Goal: Task Accomplishment & Management: Manage account settings

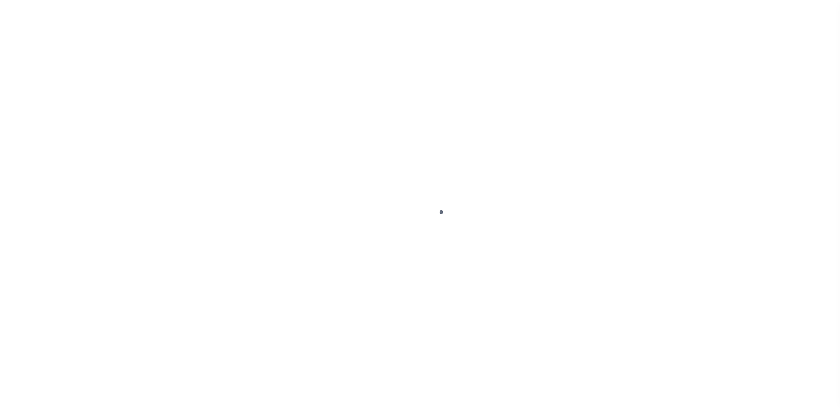
scroll to position [22, 0]
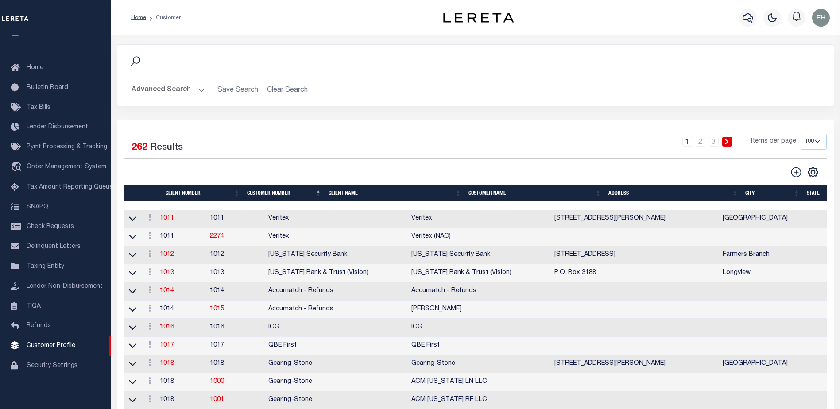
click at [341, 192] on th "Client Name" at bounding box center [395, 194] width 140 height 16
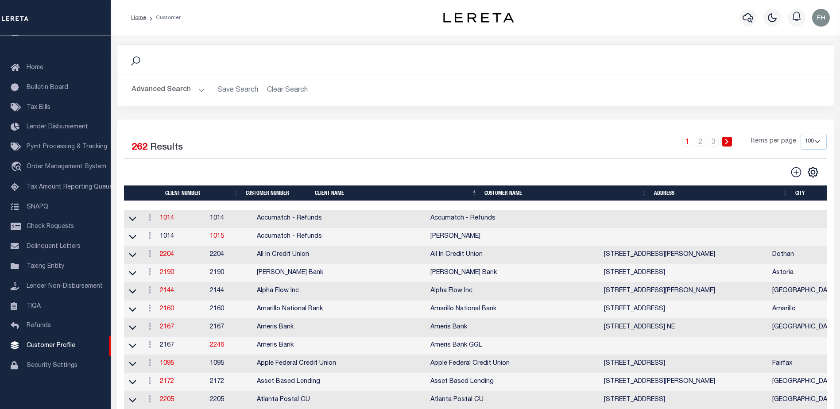
click at [820, 142] on select "100 200 400" at bounding box center [814, 142] width 26 height 16
select select "400"
click at [801, 134] on select "100 200 400" at bounding box center [814, 142] width 26 height 16
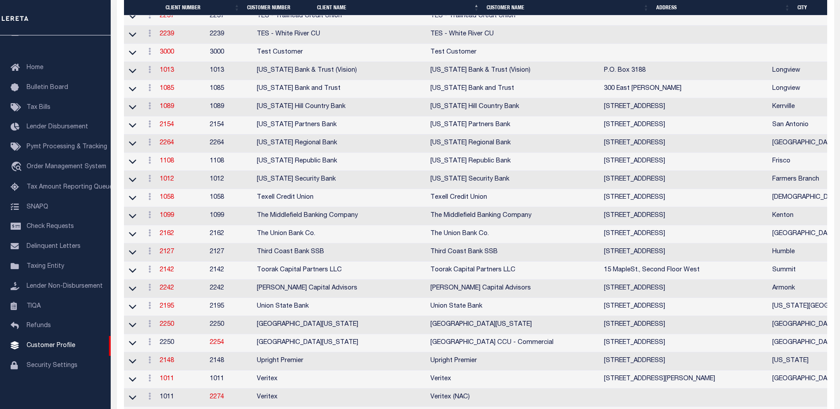
scroll to position [4454, 0]
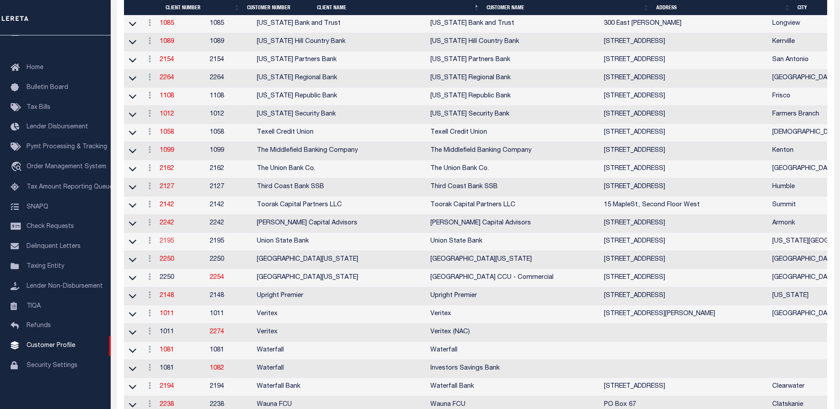
click at [174, 245] on link "2195" at bounding box center [167, 241] width 14 height 6
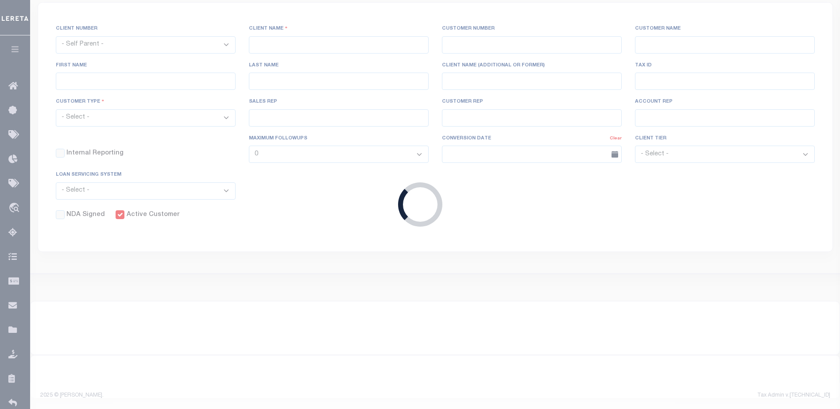
select select
type input "Union State Bank"
type input "2195"
type input "Union State Bank"
type input "[PERSON_NAME]"
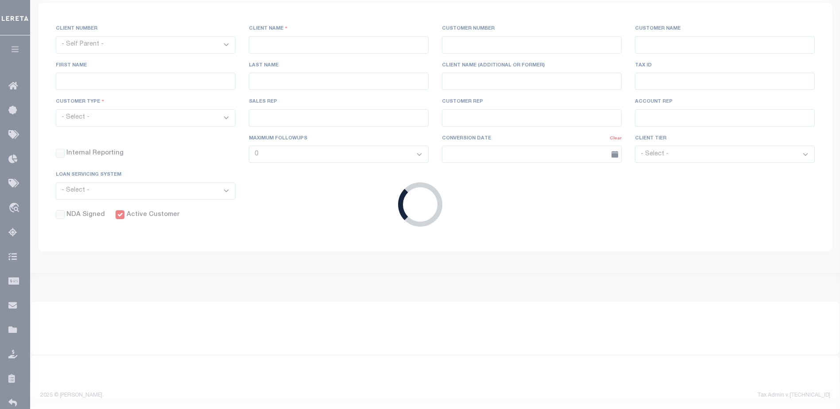
type input "[PERSON_NAME]"
select select "Mixed Portfolio"
type input "[PERSON_NAME] / AFR"
type input "[PERSON_NAME]"
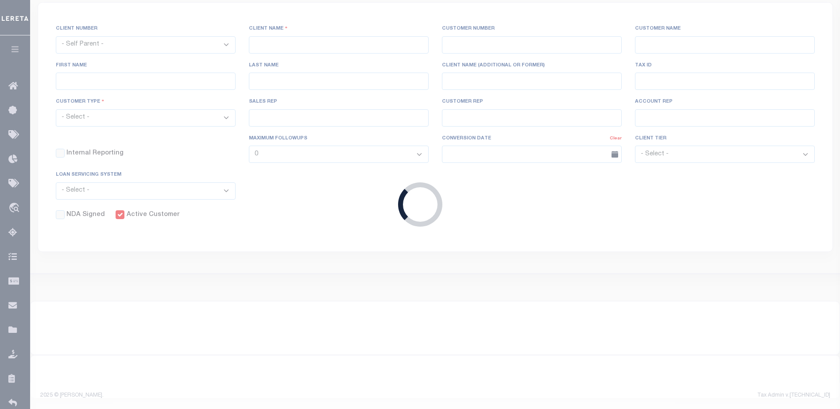
select select "FIS"
checkbox input "true"
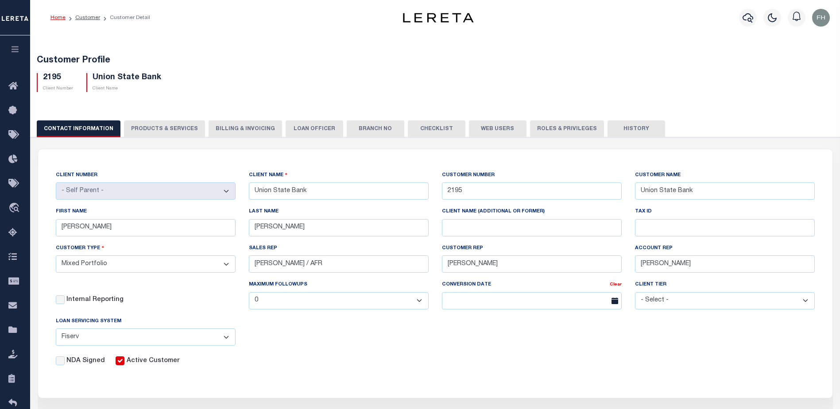
click at [480, 124] on button "Web Users" at bounding box center [498, 128] width 58 height 17
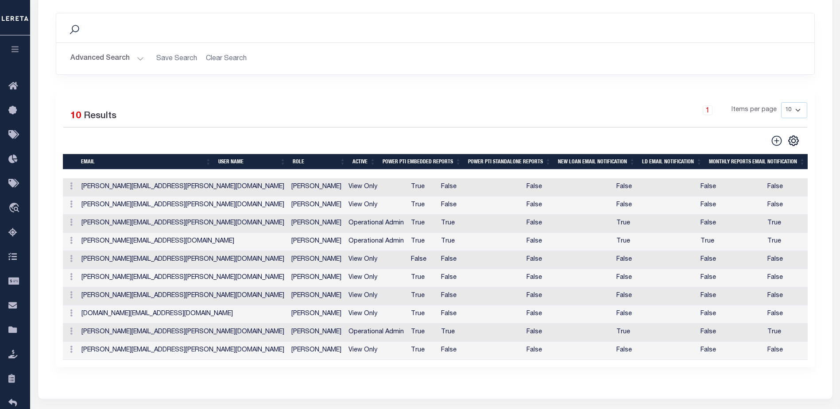
scroll to position [159, 0]
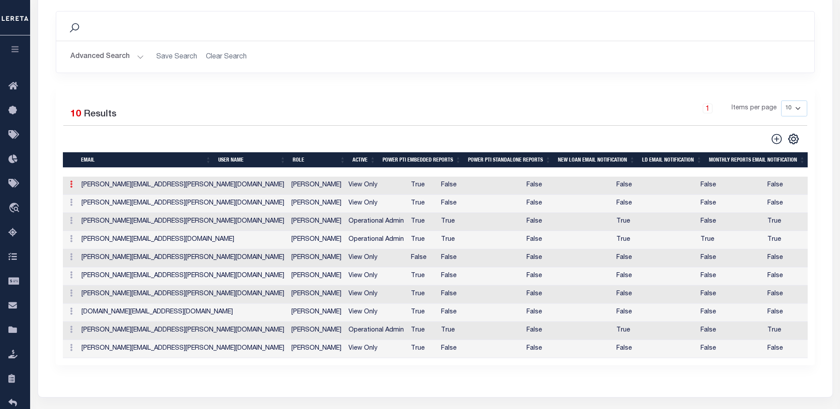
click at [70, 186] on icon at bounding box center [71, 184] width 3 height 7
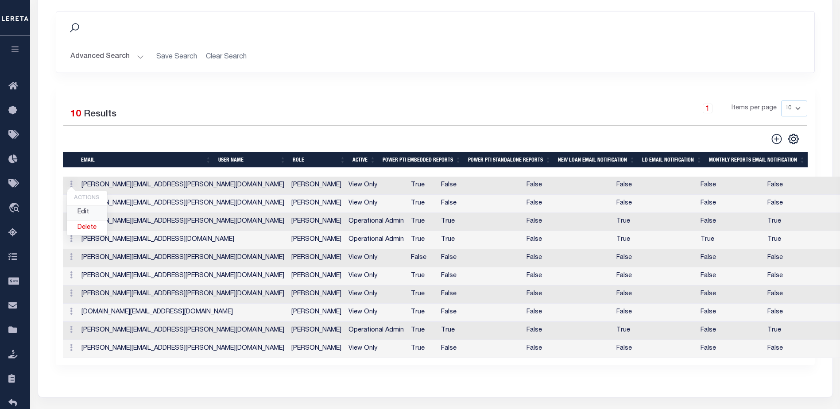
click at [79, 211] on link "Edit" at bounding box center [87, 213] width 40 height 15
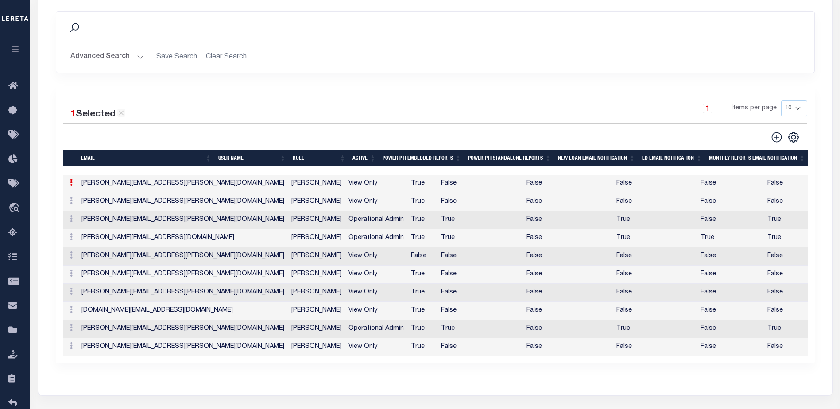
type input "[PERSON_NAME][EMAIL_ADDRESS][PERSON_NAME][DOMAIN_NAME]"
type input "[EMAIL_ADDRESS][DOMAIN_NAME]"
type input "[PERSON_NAME]"
type input "6207413017"
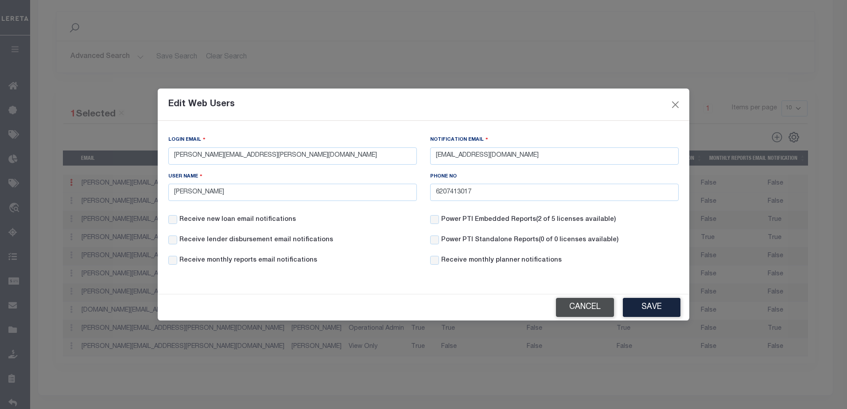
click at [587, 305] on button "Cancel" at bounding box center [585, 307] width 58 height 19
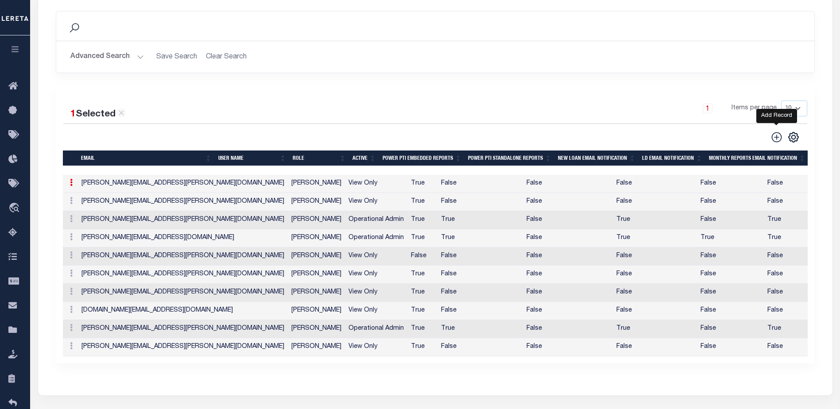
click at [777, 138] on icon at bounding box center [777, 138] width 12 height 12
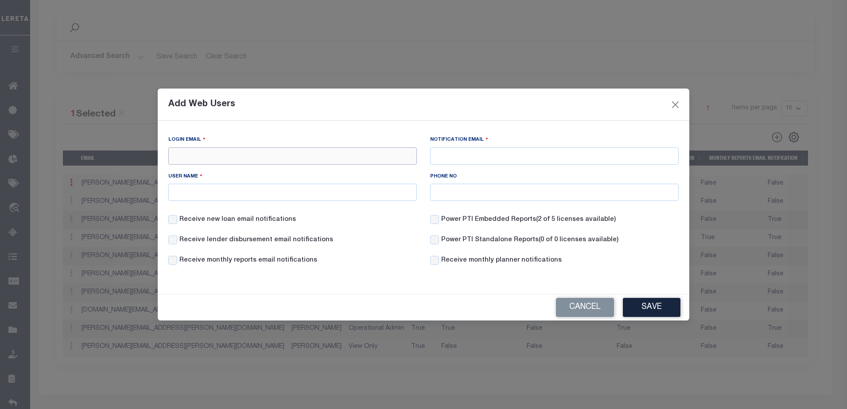
click at [255, 155] on input "Login Email" at bounding box center [292, 156] width 249 height 17
paste input "[PERSON_NAME][EMAIL_ADDRESS][PERSON_NAME][DOMAIN_NAME]"
type input "[PERSON_NAME][EMAIL_ADDRESS][PERSON_NAME][DOMAIN_NAME]"
click at [276, 193] on input "User Name" at bounding box center [292, 192] width 249 height 17
type input "[PERSON_NAME]"
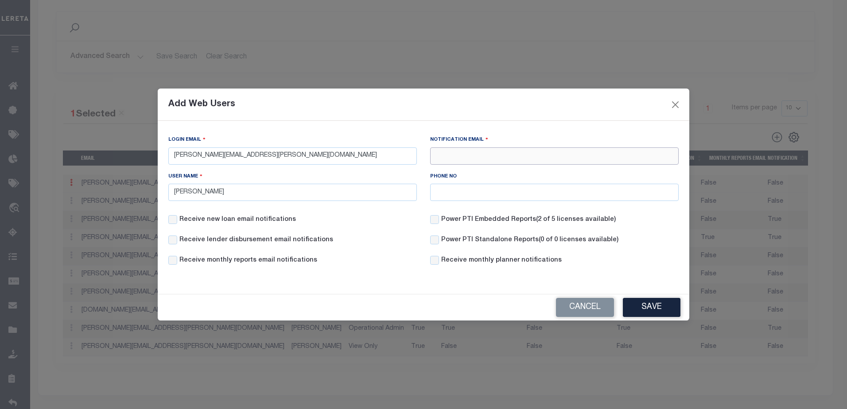
click at [500, 160] on input "Notification Email" at bounding box center [554, 156] width 249 height 17
paste input "[PERSON_NAME][EMAIL_ADDRESS][DOMAIN_NAME]"
type input "[PERSON_NAME][EMAIL_ADDRESS][DOMAIN_NAME]"
click at [652, 308] on button "Save" at bounding box center [652, 307] width 58 height 19
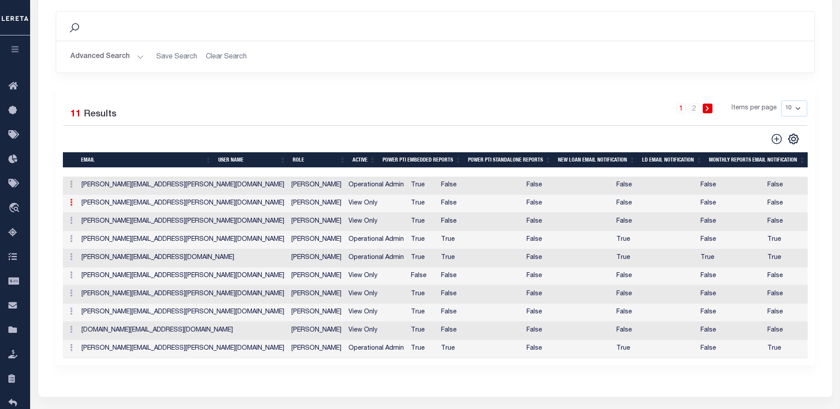
click at [71, 205] on icon at bounding box center [71, 202] width 3 height 7
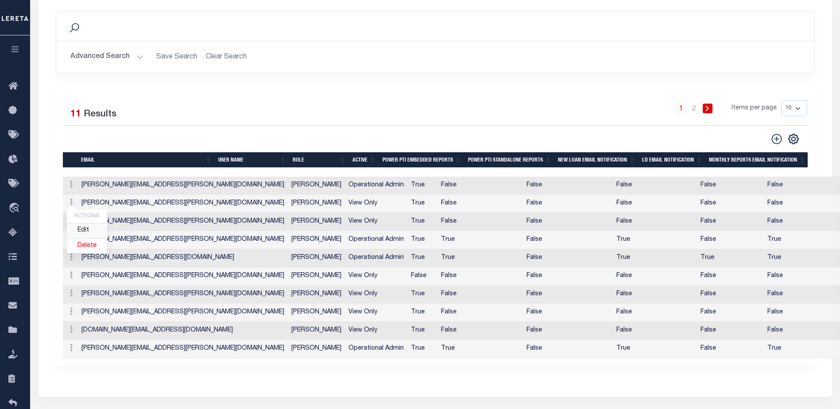
click at [83, 231] on link "Edit" at bounding box center [87, 231] width 40 height 15
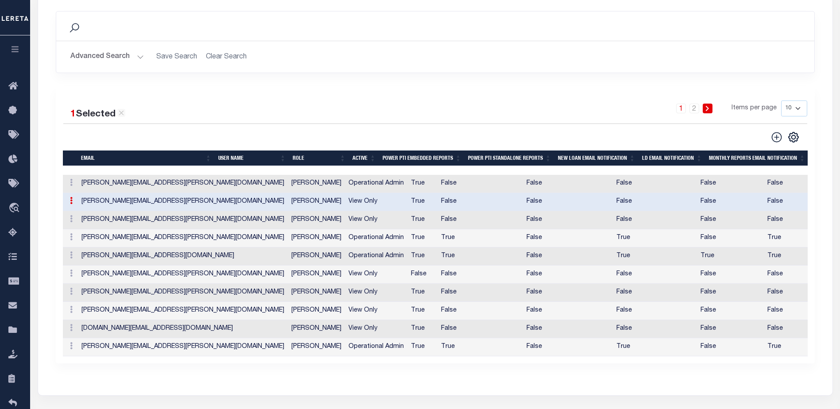
type input "[PERSON_NAME][EMAIL_ADDRESS][PERSON_NAME][DOMAIN_NAME]"
type input "[EMAIL_ADDRESS][DOMAIN_NAME]"
type input "[PERSON_NAME]"
type input "6207413017"
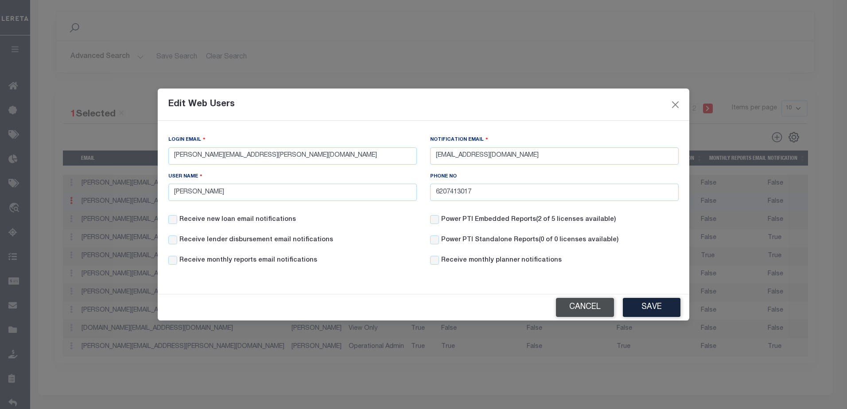
click at [580, 308] on button "Cancel" at bounding box center [585, 307] width 58 height 19
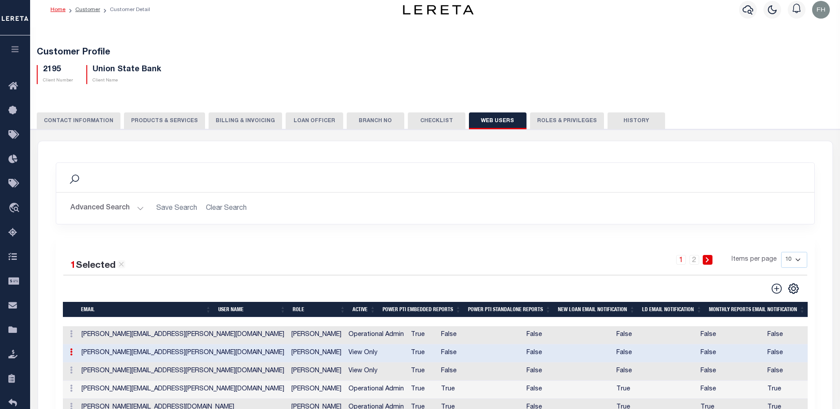
scroll to position [0, 0]
